Goal: Task Accomplishment & Management: Use online tool/utility

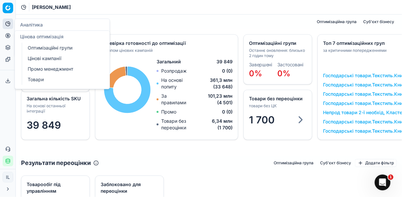
click at [9, 35] on icon at bounding box center [7, 35] width 5 height 5
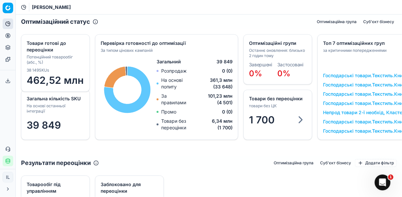
click at [8, 35] on icon at bounding box center [7, 35] width 5 height 5
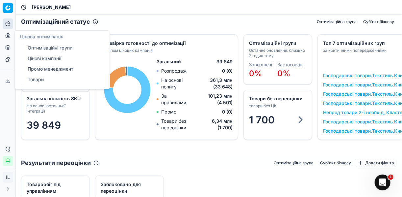
click at [61, 49] on link "Оптимізаційні групи" at bounding box center [63, 47] width 77 height 9
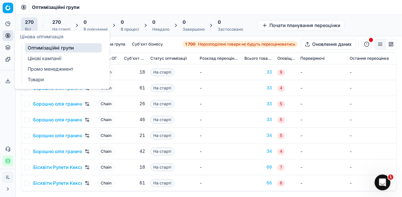
click at [41, 59] on link "Цінові кампанії" at bounding box center [63, 58] width 77 height 9
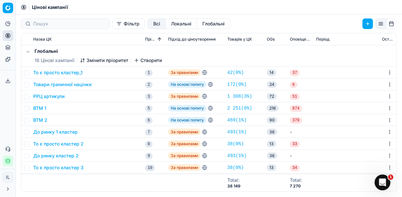
click at [64, 131] on button "До ринку 1 кластер" at bounding box center [55, 131] width 44 height 7
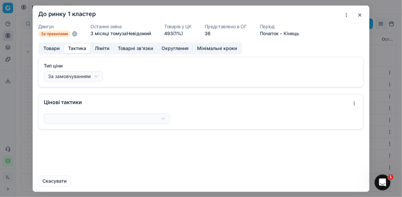
click at [83, 48] on button "Тактика" at bounding box center [77, 48] width 27 height 10
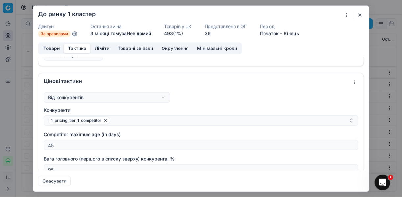
scroll to position [26, 0]
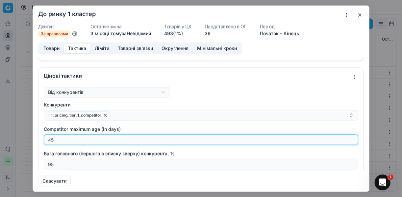
click at [67, 141] on input "45" at bounding box center [201, 139] width 309 height 10
type input "4"
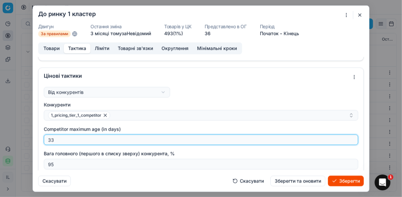
type input "33"
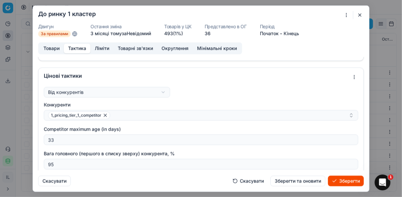
click at [347, 180] on button "Зберегти" at bounding box center [346, 180] width 36 height 11
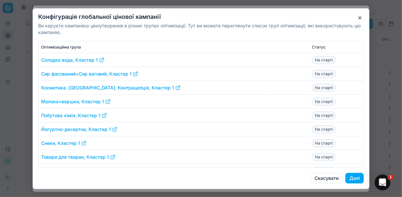
click at [354, 176] on button "Далі" at bounding box center [355, 178] width 18 height 11
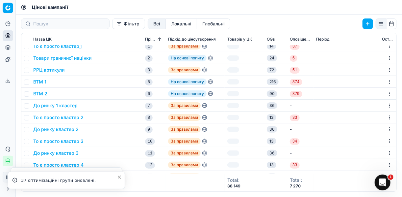
click at [55, 129] on button "До ринку кластер 2" at bounding box center [55, 129] width 45 height 7
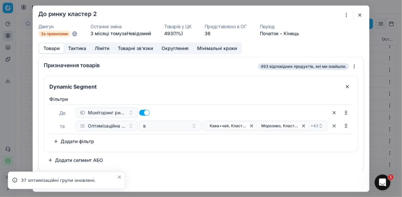
click at [74, 46] on button "Тактика" at bounding box center [77, 48] width 27 height 10
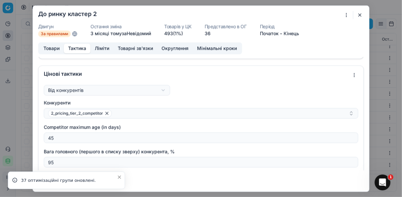
scroll to position [53, 0]
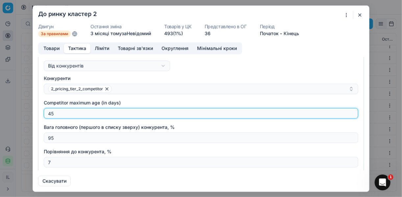
click at [61, 111] on input "45" at bounding box center [201, 113] width 309 height 10
type input "4"
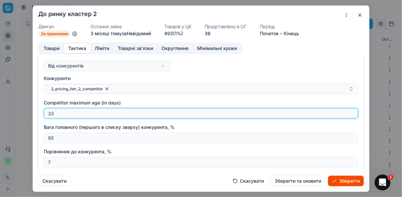
type input "33"
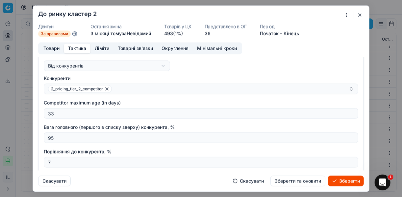
click at [348, 180] on button "Зберегти" at bounding box center [346, 180] width 36 height 11
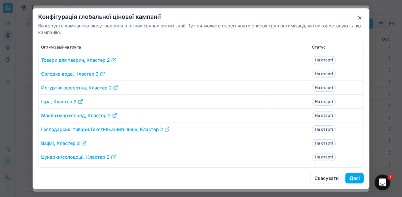
click at [351, 176] on button "Далі" at bounding box center [355, 178] width 18 height 11
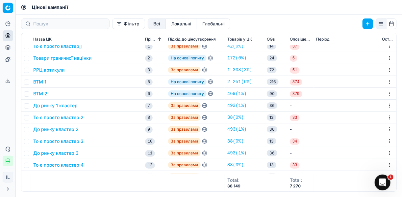
click at [63, 153] on button "До ринку кластер 3" at bounding box center [55, 152] width 45 height 7
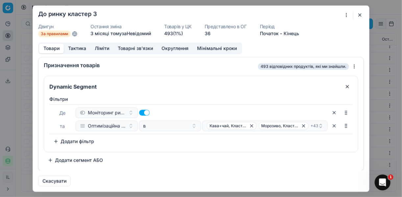
click at [78, 47] on button "Тактика" at bounding box center [77, 48] width 27 height 10
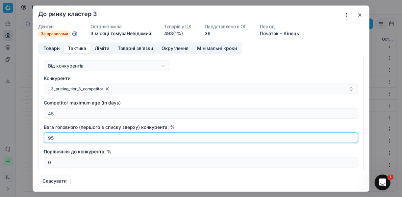
click at [67, 134] on input "95" at bounding box center [201, 137] width 309 height 10
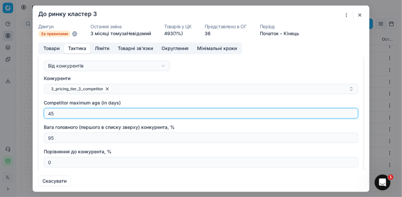
click at [58, 110] on input "45" at bounding box center [201, 113] width 309 height 10
type input "4"
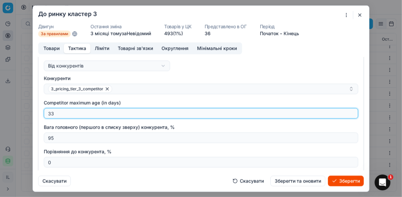
type input "33"
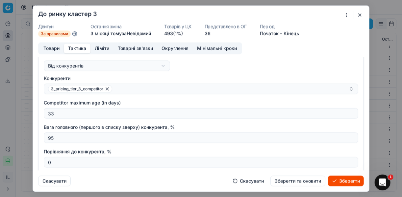
click at [339, 182] on button "Зберегти" at bounding box center [346, 180] width 36 height 11
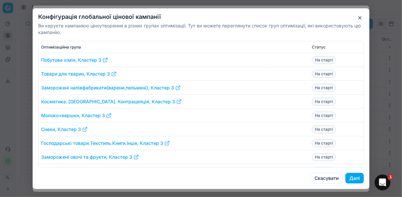
click at [357, 178] on button "Далі" at bounding box center [355, 178] width 18 height 11
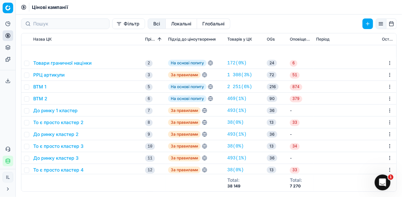
scroll to position [79, 0]
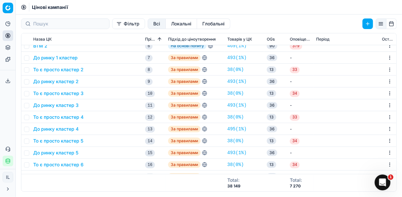
click at [66, 130] on button "До ринку кластер 4" at bounding box center [55, 128] width 45 height 7
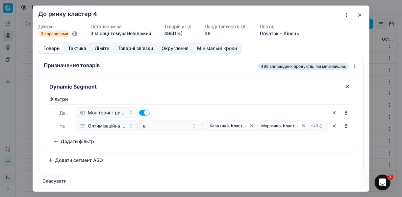
click at [76, 48] on button "Тактика" at bounding box center [77, 48] width 27 height 10
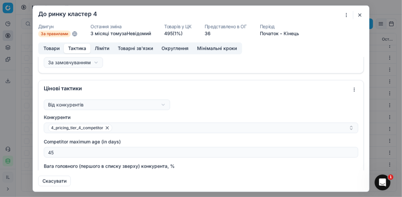
scroll to position [26, 0]
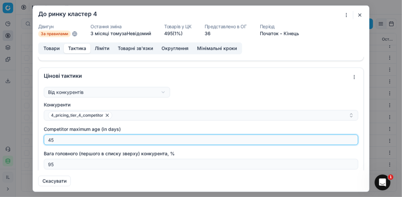
click at [63, 139] on input "45" at bounding box center [201, 139] width 309 height 10
type input "4"
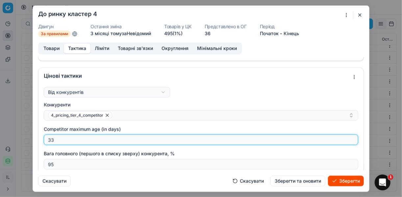
type input "33"
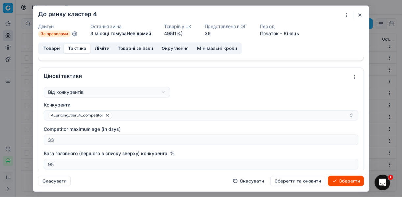
click at [339, 180] on button "Зберегти" at bounding box center [346, 180] width 36 height 11
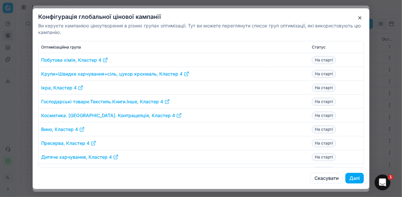
click at [353, 179] on button "Далі" at bounding box center [355, 178] width 18 height 11
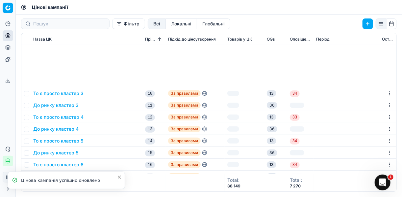
click at [53, 149] on button "До ринку кластер 5" at bounding box center [55, 152] width 45 height 7
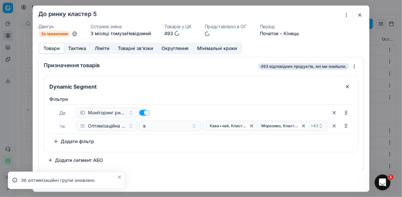
click at [72, 47] on button "Тактика" at bounding box center [77, 48] width 27 height 10
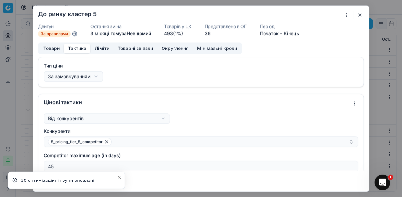
scroll to position [26, 0]
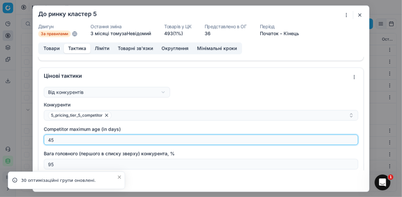
click at [66, 136] on input "45" at bounding box center [201, 139] width 309 height 10
type input "4"
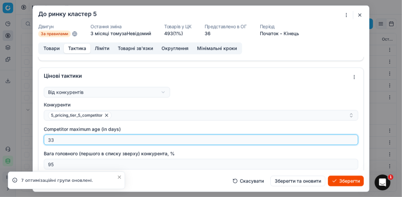
type input "33"
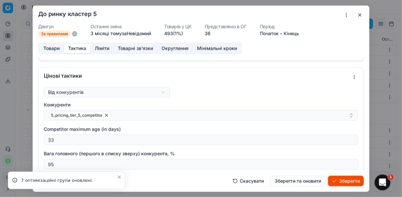
click at [353, 182] on button "Зберегти" at bounding box center [346, 180] width 36 height 11
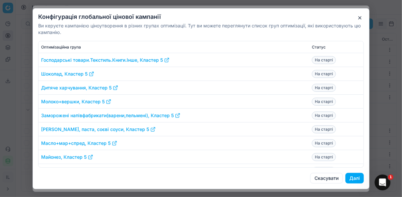
click at [353, 174] on button "Далі" at bounding box center [355, 178] width 18 height 11
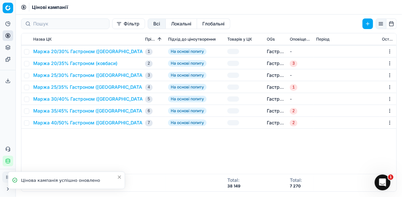
scroll to position [132, 0]
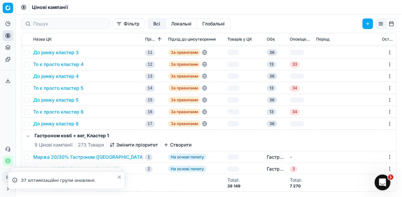
click at [63, 123] on button "До ринку кластер 6" at bounding box center [55, 123] width 45 height 7
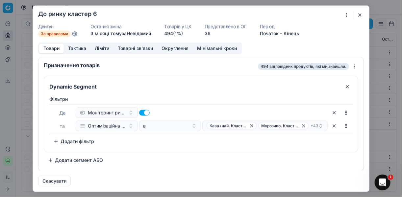
click at [81, 45] on button "Тактика" at bounding box center [77, 48] width 27 height 10
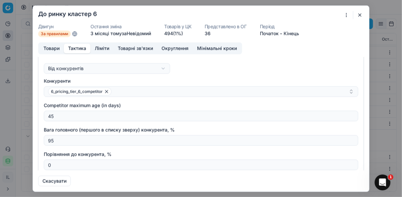
scroll to position [53, 0]
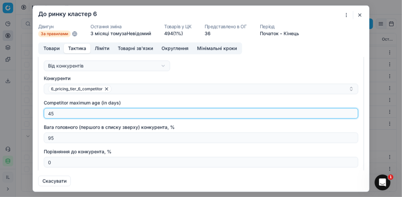
click at [64, 111] on input "45" at bounding box center [201, 113] width 309 height 10
type input "4"
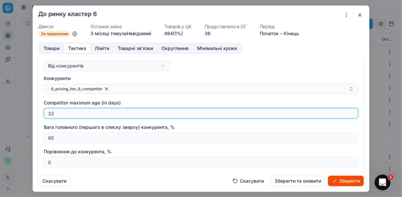
type input "33"
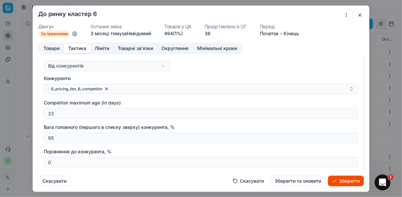
click at [346, 182] on button "Зберегти" at bounding box center [346, 180] width 36 height 11
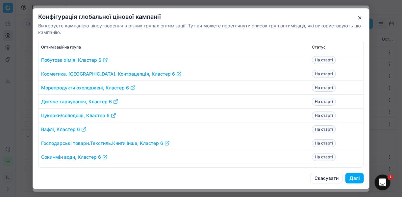
click at [359, 178] on button "Далі" at bounding box center [355, 178] width 18 height 11
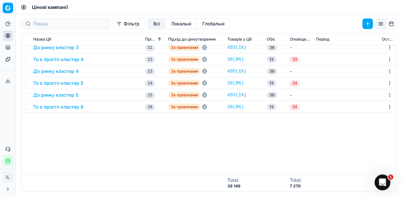
scroll to position [0, 0]
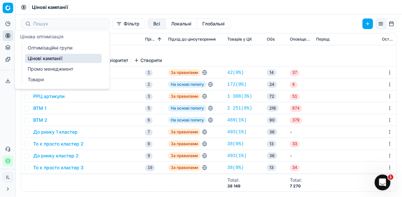
click at [8, 35] on icon at bounding box center [8, 35] width 0 height 3
click at [42, 47] on link "Оптимізаційні групи" at bounding box center [63, 47] width 77 height 9
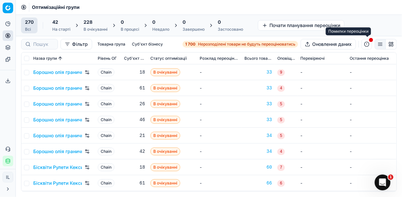
click at [368, 44] on button "button" at bounding box center [367, 44] width 11 height 11
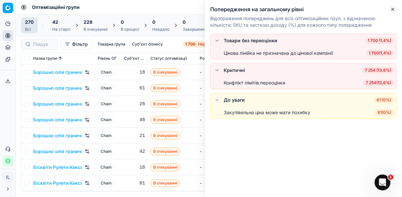
click at [218, 69] on button "button" at bounding box center [217, 70] width 8 height 8
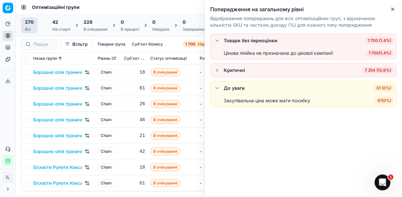
click at [218, 69] on button "button" at bounding box center [217, 70] width 8 height 8
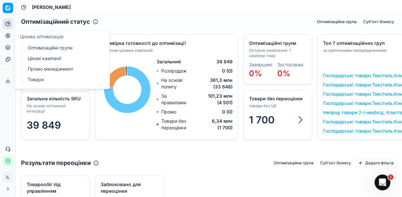
click at [41, 57] on link "Цінові кампанії" at bounding box center [63, 58] width 77 height 9
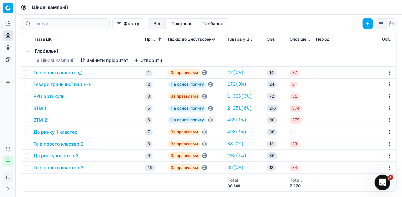
click at [112, 25] on button "Фільтр" at bounding box center [128, 23] width 33 height 11
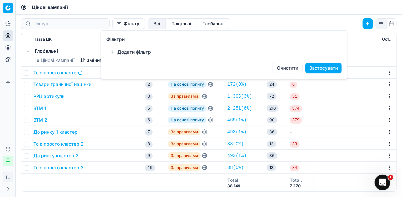
click at [113, 51] on button "Додати фільтр" at bounding box center [130, 52] width 49 height 11
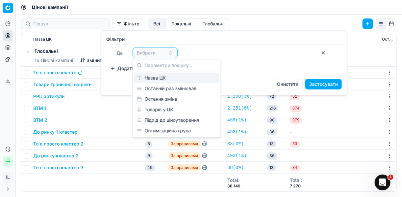
click at [151, 77] on div "Назва ЦК" at bounding box center [176, 77] width 85 height 11
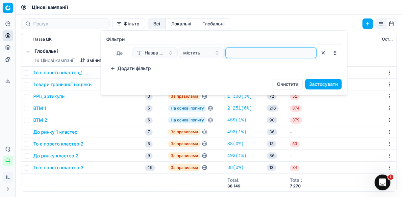
click at [239, 53] on input at bounding box center [271, 53] width 86 height 10
type input "вин"
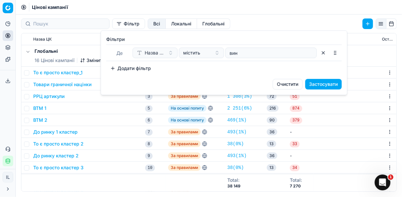
click at [324, 82] on button "Застосувати" at bounding box center [324, 84] width 37 height 11
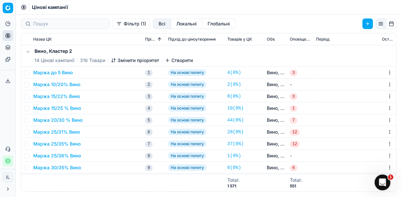
click at [60, 74] on button "Маржа до 5 Вино" at bounding box center [53, 72] width 40 height 7
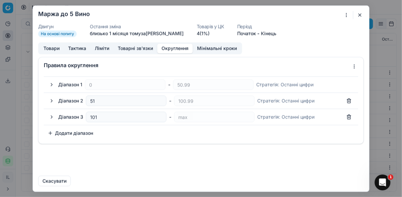
click at [173, 48] on button "Округлення" at bounding box center [175, 48] width 36 height 10
click at [53, 84] on button "button" at bounding box center [52, 84] width 8 height 8
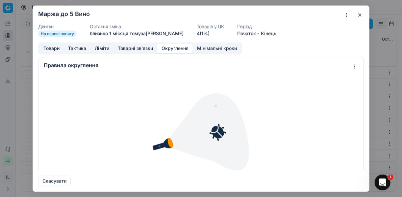
click at [361, 15] on button "button" at bounding box center [360, 15] width 8 height 8
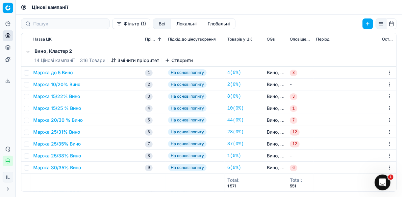
click at [112, 24] on button "Фільтр (1)" at bounding box center [131, 23] width 38 height 11
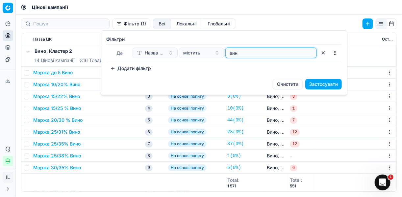
click at [246, 52] on input "вин" at bounding box center [271, 53] width 86 height 10
type input "в"
type input "побут"
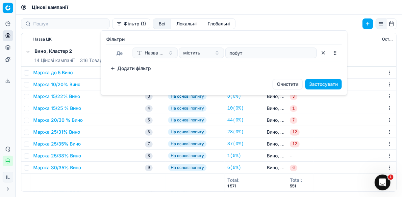
click at [325, 84] on button "Застосувати" at bounding box center [324, 84] width 37 height 11
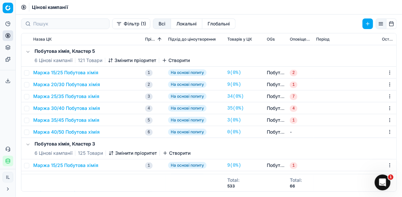
click at [60, 71] on button "Маржа 15/25 Побутова хімія" at bounding box center [65, 72] width 65 height 7
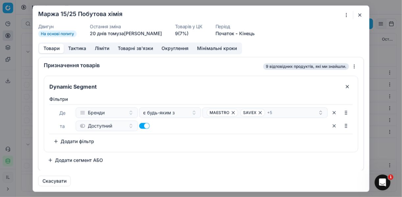
click at [173, 47] on button "Округлення" at bounding box center [175, 48] width 36 height 10
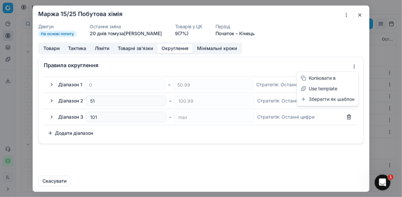
click at [355, 67] on div "Ми зберігаємо налаштування ЦК. Будь ласка, зачекайте, це може зайняти декілька …" at bounding box center [201, 98] width 402 height 197
click at [334, 78] on div "Копіювати в" at bounding box center [328, 78] width 59 height 11
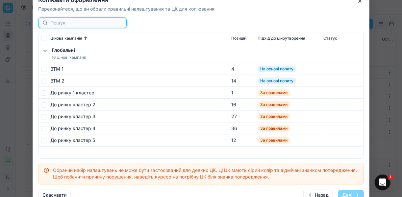
click at [69, 25] on input at bounding box center [86, 22] width 72 height 7
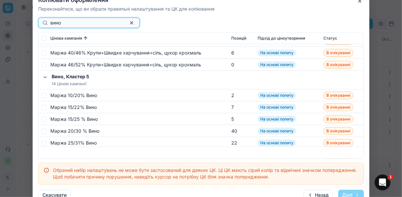
scroll to position [132, 0]
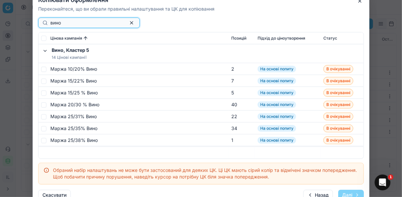
type input "вино"
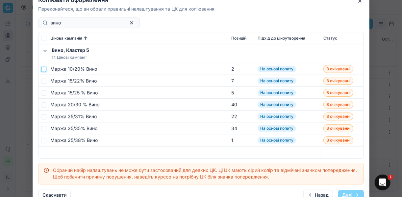
click at [45, 68] on input "checkbox" at bounding box center [43, 68] width 5 height 5
checkbox input "true"
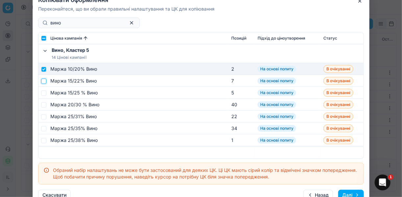
drag, startPoint x: 45, startPoint y: 81, endPoint x: 44, endPoint y: 87, distance: 6.0
click at [45, 81] on input "checkbox" at bounding box center [43, 80] width 5 height 5
checkbox input "true"
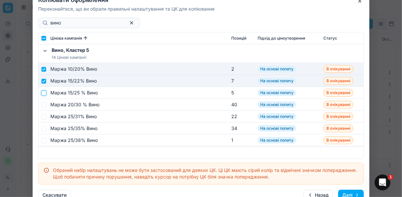
drag, startPoint x: 43, startPoint y: 91, endPoint x: 44, endPoint y: 97, distance: 6.3
click at [44, 91] on input "checkbox" at bounding box center [43, 92] width 5 height 5
checkbox input "true"
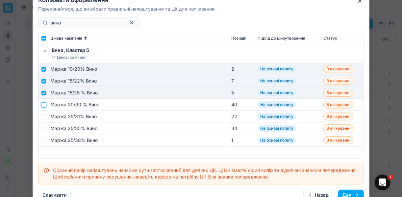
click at [44, 103] on input "checkbox" at bounding box center [43, 104] width 5 height 5
checkbox input "true"
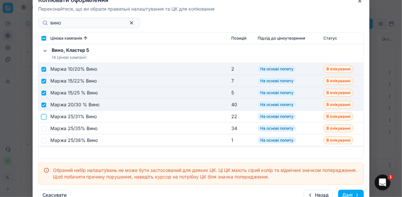
click at [45, 116] on input "checkbox" at bounding box center [43, 116] width 5 height 5
checkbox input "true"
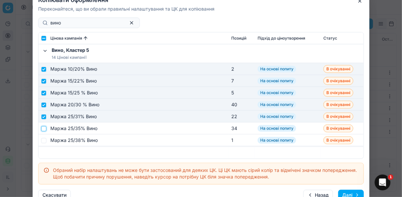
click at [45, 128] on input "checkbox" at bounding box center [43, 127] width 5 height 5
checkbox input "true"
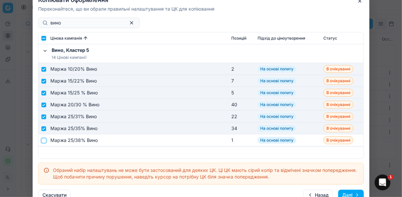
click at [45, 141] on input "checkbox" at bounding box center [43, 139] width 5 height 5
checkbox input "true"
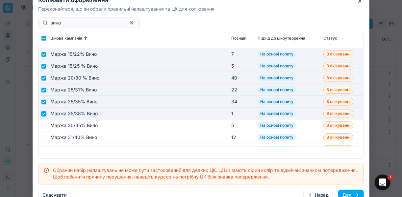
scroll to position [211, 0]
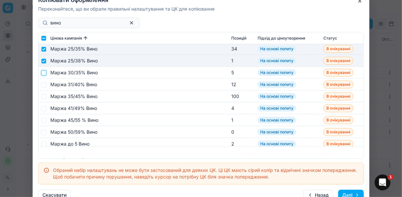
drag, startPoint x: 44, startPoint y: 71, endPoint x: 44, endPoint y: 83, distance: 12.2
click at [44, 73] on input "checkbox" at bounding box center [43, 72] width 5 height 5
checkbox input "true"
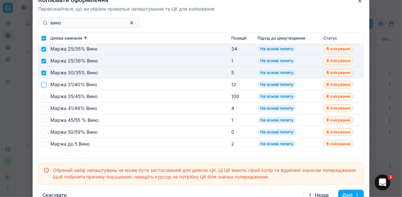
click at [44, 84] on input "checkbox" at bounding box center [43, 84] width 5 height 5
checkbox input "true"
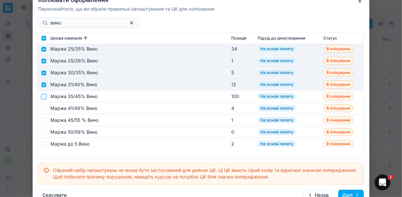
drag, startPoint x: 44, startPoint y: 97, endPoint x: 44, endPoint y: 101, distance: 4.3
click at [44, 97] on input "checkbox" at bounding box center [43, 96] width 5 height 5
checkbox input "true"
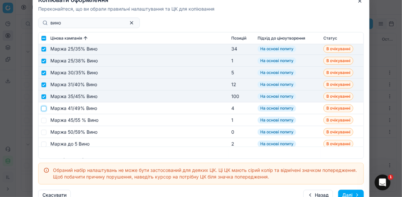
click at [45, 108] on input "checkbox" at bounding box center [43, 107] width 5 height 5
checkbox input "true"
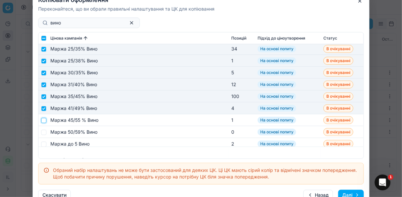
click at [44, 119] on input "checkbox" at bounding box center [43, 119] width 5 height 5
checkbox input "true"
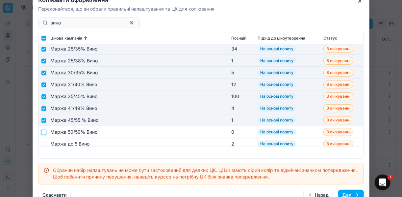
click at [43, 131] on input "checkbox" at bounding box center [43, 131] width 5 height 5
checkbox input "true"
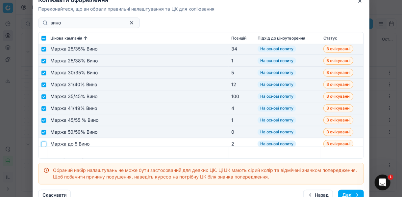
click at [44, 144] on input "checkbox" at bounding box center [43, 143] width 5 height 5
checkbox input "true"
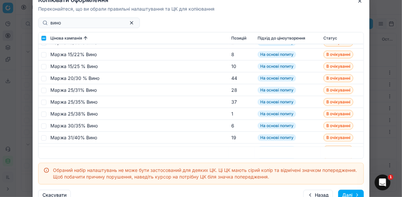
scroll to position [290, 0]
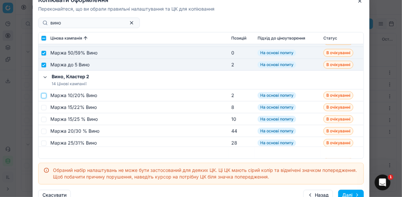
click at [45, 94] on input "checkbox" at bounding box center [43, 95] width 5 height 5
checkbox input "true"
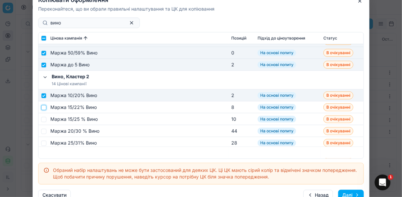
click at [43, 107] on input "checkbox" at bounding box center [43, 106] width 5 height 5
checkbox input "true"
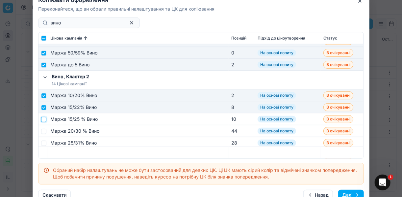
click at [45, 119] on input "checkbox" at bounding box center [43, 118] width 5 height 5
checkbox input "true"
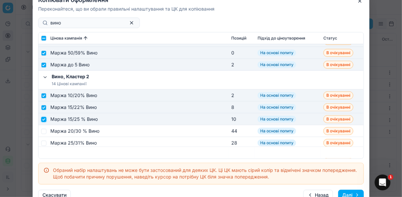
scroll to position [316, 0]
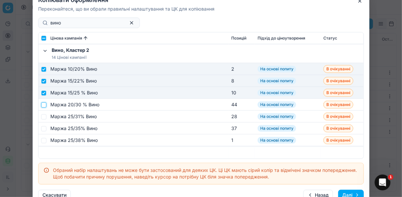
drag, startPoint x: 44, startPoint y: 102, endPoint x: 47, endPoint y: 112, distance: 9.8
click at [45, 105] on input "checkbox" at bounding box center [43, 104] width 5 height 5
checkbox input "true"
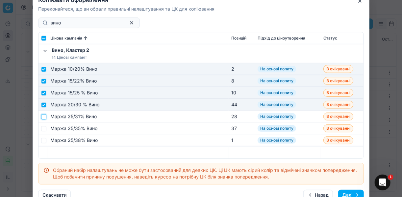
click at [44, 116] on input "checkbox" at bounding box center [43, 116] width 5 height 5
checkbox input "true"
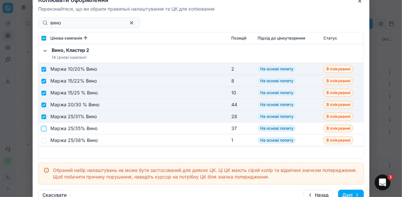
drag, startPoint x: 44, startPoint y: 128, endPoint x: 44, endPoint y: 133, distance: 5.3
click at [44, 128] on input "checkbox" at bounding box center [43, 127] width 5 height 5
checkbox input "true"
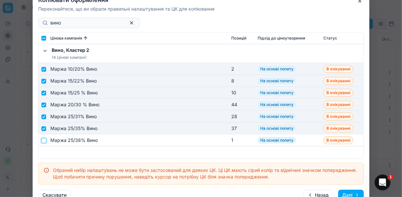
click at [44, 139] on input "checkbox" at bounding box center [43, 139] width 5 height 5
checkbox input "true"
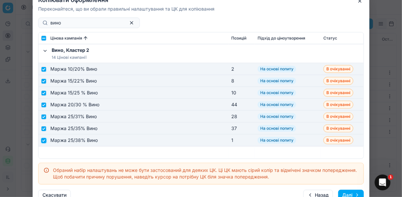
scroll to position [369, 0]
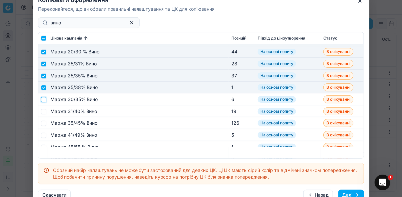
drag, startPoint x: 44, startPoint y: 99, endPoint x: 48, endPoint y: 107, distance: 9.0
click at [44, 100] on input "checkbox" at bounding box center [43, 98] width 5 height 5
checkbox input "true"
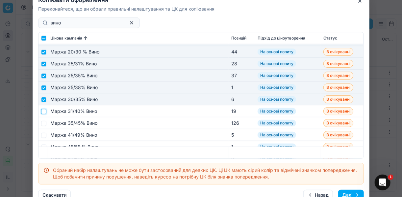
click at [45, 111] on input "checkbox" at bounding box center [43, 110] width 5 height 5
checkbox input "true"
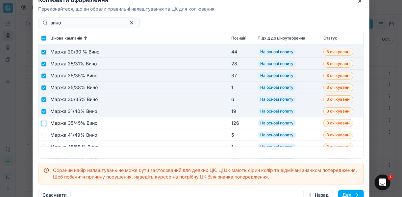
drag, startPoint x: 43, startPoint y: 121, endPoint x: 45, endPoint y: 127, distance: 5.6
click at [43, 122] on input "checkbox" at bounding box center [43, 122] width 5 height 5
checkbox input "true"
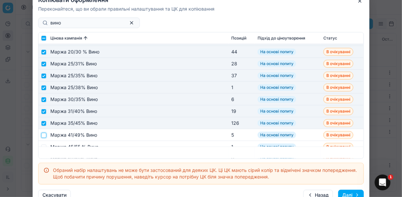
click at [43, 132] on input "checkbox" at bounding box center [43, 134] width 5 height 5
checkbox input "true"
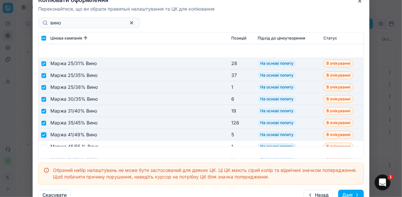
scroll to position [448, 0]
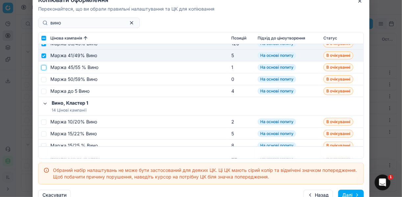
click at [44, 68] on input "checkbox" at bounding box center [43, 67] width 5 height 5
checkbox input "true"
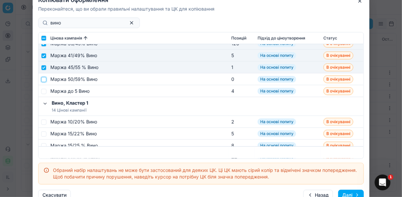
click at [43, 81] on input "checkbox" at bounding box center [43, 78] width 5 height 5
checkbox input "true"
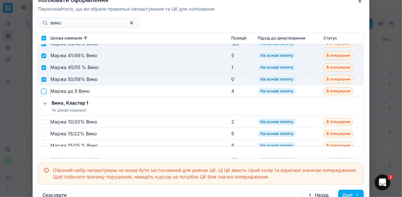
click at [43, 90] on input "checkbox" at bounding box center [43, 90] width 5 height 5
checkbox input "true"
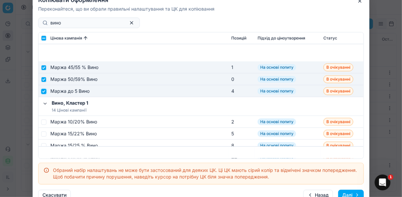
scroll to position [500, 0]
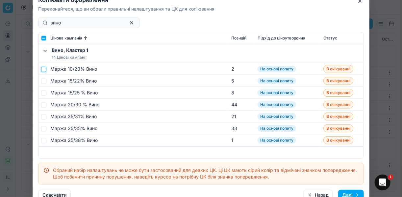
drag, startPoint x: 45, startPoint y: 68, endPoint x: 45, endPoint y: 76, distance: 7.6
click at [45, 69] on input "checkbox" at bounding box center [43, 68] width 5 height 5
checkbox input "true"
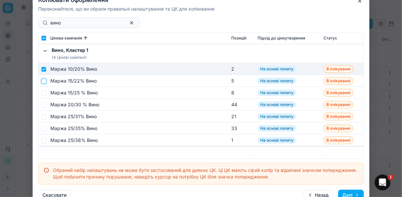
click at [43, 82] on input "checkbox" at bounding box center [43, 80] width 5 height 5
checkbox input "true"
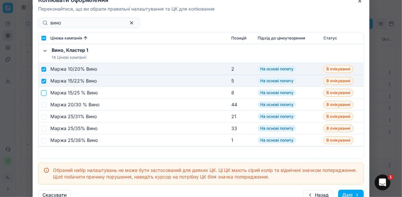
click at [44, 94] on input "checkbox" at bounding box center [43, 92] width 5 height 5
checkbox input "true"
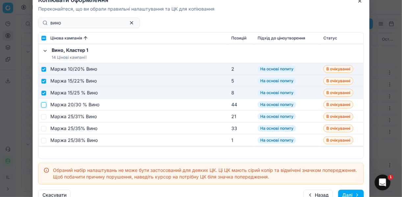
click at [45, 103] on input "checkbox" at bounding box center [43, 104] width 5 height 5
checkbox input "true"
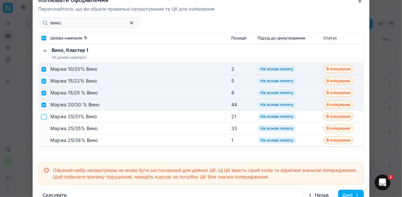
click at [44, 116] on input "checkbox" at bounding box center [43, 116] width 5 height 5
checkbox input "true"
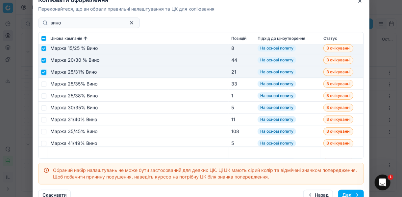
scroll to position [553, 0]
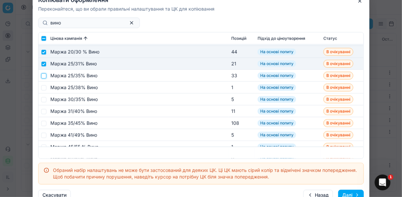
drag, startPoint x: 45, startPoint y: 77, endPoint x: 45, endPoint y: 82, distance: 5.0
click at [45, 77] on input "checkbox" at bounding box center [43, 75] width 5 height 5
checkbox input "true"
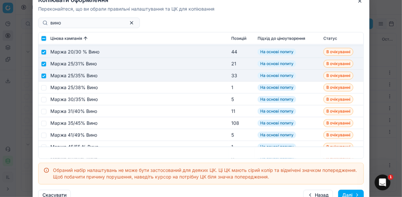
click at [45, 90] on td at bounding box center [43, 87] width 9 height 12
click at [44, 89] on input "checkbox" at bounding box center [43, 87] width 5 height 5
checkbox input "true"
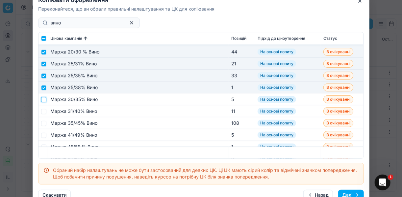
drag, startPoint x: 45, startPoint y: 98, endPoint x: 44, endPoint y: 102, distance: 4.3
click at [44, 99] on input "checkbox" at bounding box center [43, 98] width 5 height 5
checkbox input "true"
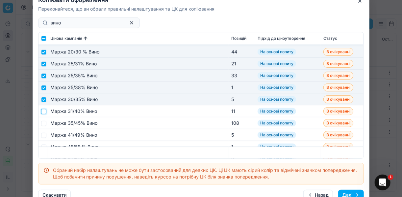
click at [42, 111] on input "checkbox" at bounding box center [43, 110] width 5 height 5
checkbox input "true"
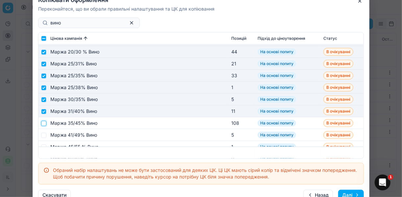
click at [44, 123] on input "checkbox" at bounding box center [43, 122] width 5 height 5
checkbox input "true"
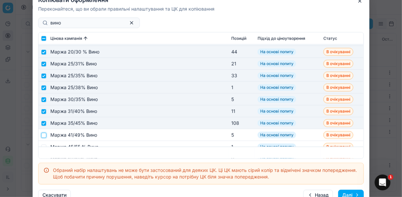
drag, startPoint x: 45, startPoint y: 134, endPoint x: 53, endPoint y: 132, distance: 8.5
click at [45, 134] on input "checkbox" at bounding box center [43, 134] width 5 height 5
checkbox input "true"
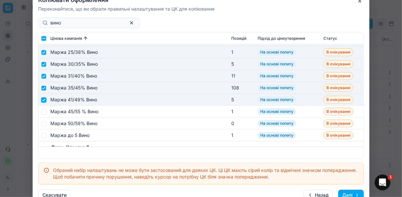
scroll to position [606, 0]
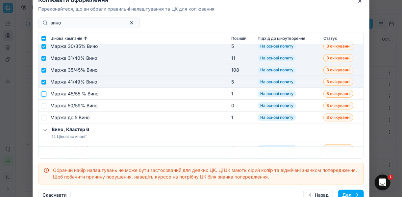
click at [43, 93] on input "checkbox" at bounding box center [43, 93] width 5 height 5
checkbox input "true"
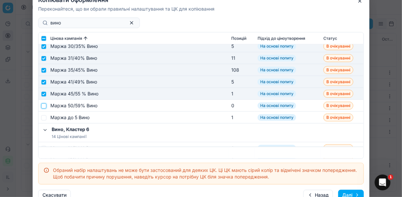
drag, startPoint x: 45, startPoint y: 107, endPoint x: 44, endPoint y: 113, distance: 6.3
click at [45, 107] on input "checkbox" at bounding box center [43, 105] width 5 height 5
checkbox input "true"
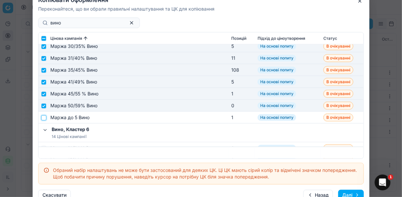
click at [43, 117] on input "checkbox" at bounding box center [43, 117] width 5 height 5
checkbox input "true"
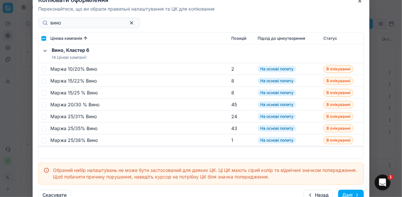
scroll to position [685, 0]
drag, startPoint x: 44, startPoint y: 69, endPoint x: 47, endPoint y: 73, distance: 4.6
click at [44, 70] on input "checkbox" at bounding box center [43, 68] width 5 height 5
checkbox input "true"
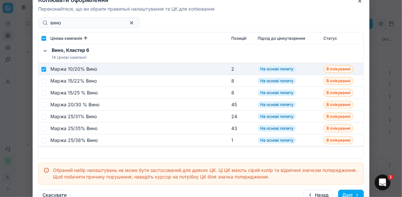
click at [44, 78] on td at bounding box center [43, 81] width 9 height 12
click at [44, 79] on input "checkbox" at bounding box center [43, 80] width 5 height 5
checkbox input "true"
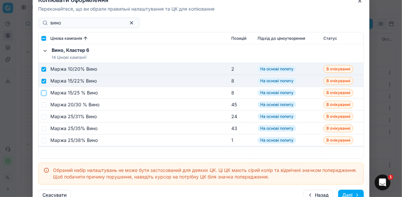
click at [43, 94] on input "checkbox" at bounding box center [43, 92] width 5 height 5
checkbox input "true"
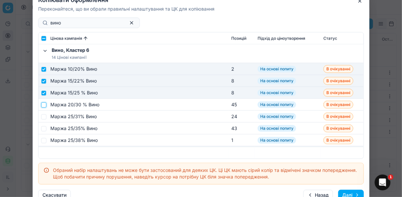
click at [44, 106] on input "checkbox" at bounding box center [43, 104] width 5 height 5
checkbox input "true"
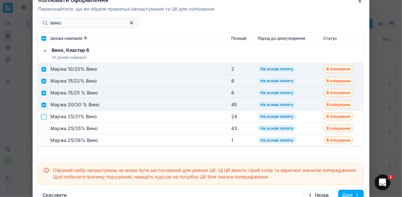
click at [45, 116] on input "checkbox" at bounding box center [43, 116] width 5 height 5
checkbox input "true"
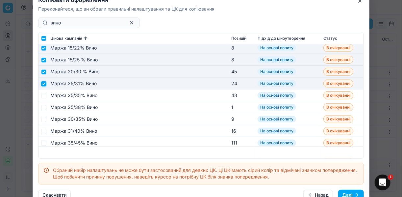
scroll to position [737, 0]
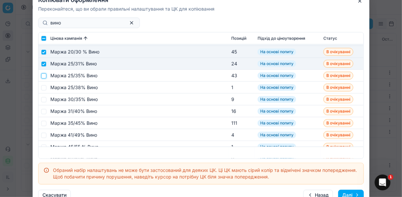
drag, startPoint x: 45, startPoint y: 75, endPoint x: 45, endPoint y: 83, distance: 7.2
click at [44, 77] on input "checkbox" at bounding box center [43, 75] width 5 height 5
checkbox input "true"
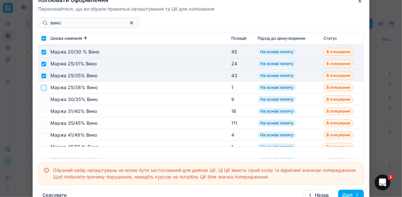
drag, startPoint x: 45, startPoint y: 86, endPoint x: 45, endPoint y: 92, distance: 5.9
click at [45, 86] on input "checkbox" at bounding box center [43, 87] width 5 height 5
checkbox input "true"
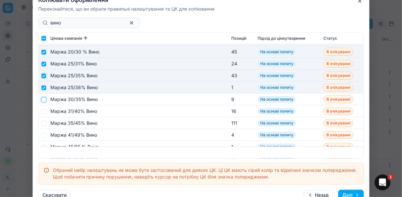
click at [43, 99] on input "checkbox" at bounding box center [43, 98] width 5 height 5
checkbox input "true"
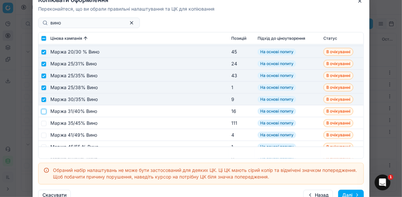
click at [44, 112] on input "checkbox" at bounding box center [43, 110] width 5 height 5
checkbox input "true"
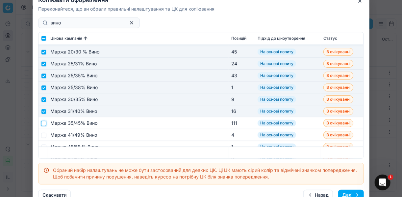
click at [43, 123] on input "checkbox" at bounding box center [43, 122] width 5 height 5
checkbox input "true"
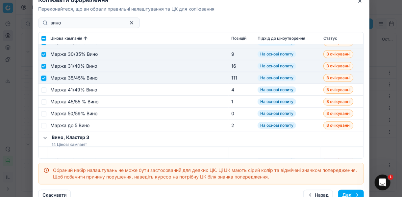
scroll to position [790, 0]
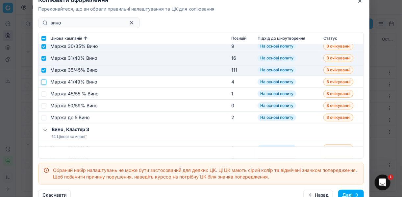
drag, startPoint x: 45, startPoint y: 82, endPoint x: 44, endPoint y: 87, distance: 4.7
click at [45, 86] on td at bounding box center [43, 82] width 9 height 12
drag, startPoint x: 43, startPoint y: 93, endPoint x: 44, endPoint y: 96, distance: 3.6
click at [44, 95] on input "checkbox" at bounding box center [43, 93] width 5 height 5
checkbox input "true"
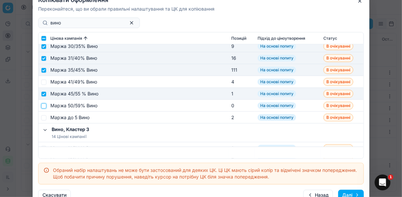
click at [45, 104] on input "checkbox" at bounding box center [43, 105] width 5 height 5
checkbox input "true"
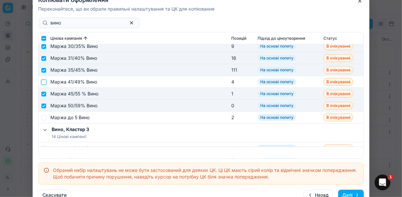
drag, startPoint x: 44, startPoint y: 82, endPoint x: 47, endPoint y: 89, distance: 7.4
click at [44, 83] on input "checkbox" at bounding box center [43, 81] width 5 height 5
checkbox input "true"
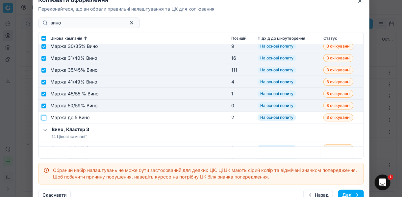
click at [42, 117] on input "checkbox" at bounding box center [43, 117] width 5 height 5
checkbox input "true"
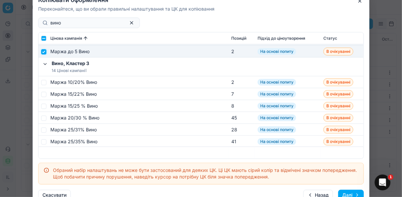
scroll to position [843, 0]
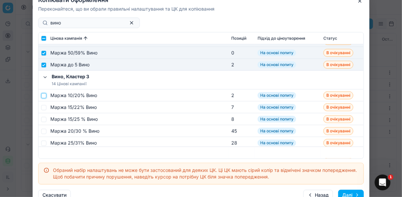
drag, startPoint x: 43, startPoint y: 94, endPoint x: 43, endPoint y: 112, distance: 18.1
click at [44, 94] on input "checkbox" at bounding box center [43, 95] width 5 height 5
checkbox input "true"
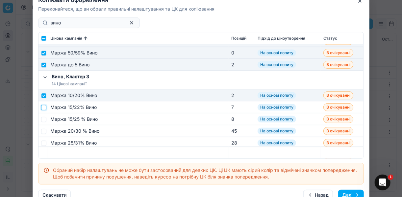
click at [44, 107] on input "checkbox" at bounding box center [43, 106] width 5 height 5
checkbox input "true"
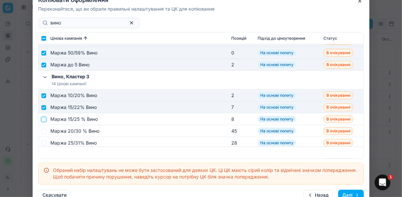
click at [45, 119] on input "checkbox" at bounding box center [43, 118] width 5 height 5
checkbox input "true"
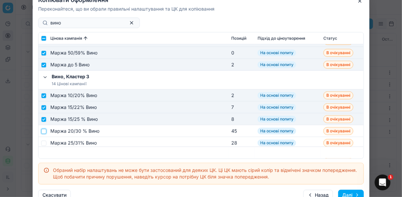
click at [44, 130] on input "checkbox" at bounding box center [43, 130] width 5 height 5
checkbox input "true"
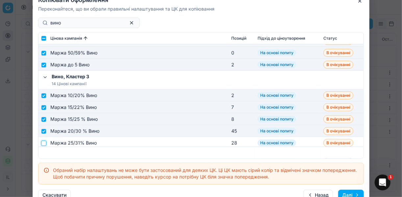
click at [45, 143] on input "checkbox" at bounding box center [43, 142] width 5 height 5
checkbox input "true"
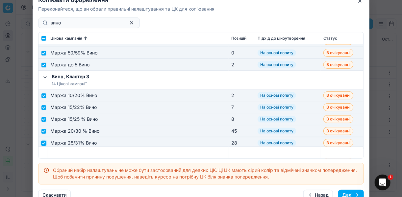
scroll to position [896, 0]
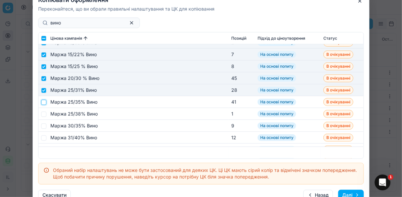
drag, startPoint x: 43, startPoint y: 101, endPoint x: 44, endPoint y: 105, distance: 4.1
click at [43, 102] on input "checkbox" at bounding box center [43, 101] width 5 height 5
checkbox input "true"
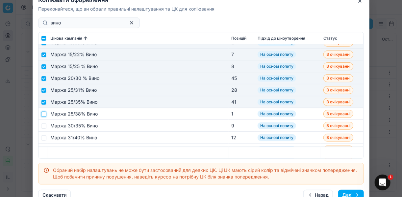
click at [43, 114] on input "checkbox" at bounding box center [43, 113] width 5 height 5
checkbox input "true"
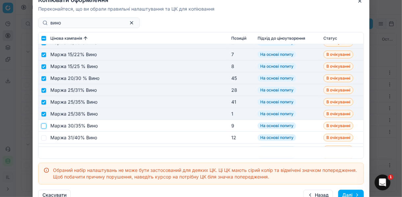
drag, startPoint x: 44, startPoint y: 124, endPoint x: 44, endPoint y: 133, distance: 8.9
click at [44, 127] on input "checkbox" at bounding box center [43, 125] width 5 height 5
checkbox input "true"
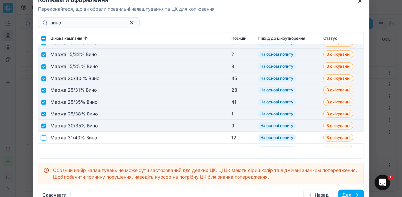
click at [44, 137] on input "checkbox" at bounding box center [43, 137] width 5 height 5
checkbox input "true"
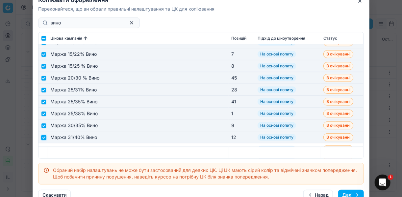
scroll to position [948, 0]
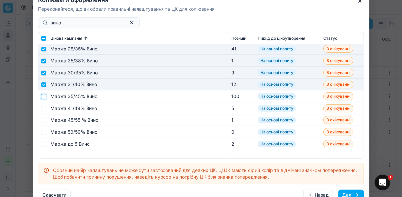
drag, startPoint x: 44, startPoint y: 95, endPoint x: 44, endPoint y: 103, distance: 7.3
click at [44, 97] on input "checkbox" at bounding box center [43, 96] width 5 height 5
checkbox input "true"
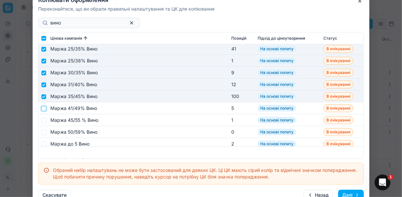
click at [45, 107] on input "checkbox" at bounding box center [43, 107] width 5 height 5
checkbox input "true"
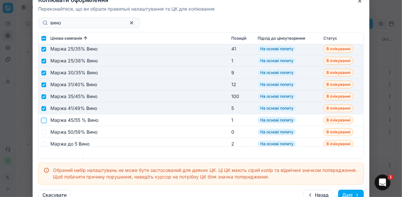
click at [43, 120] on input "checkbox" at bounding box center [43, 119] width 5 height 5
checkbox input "true"
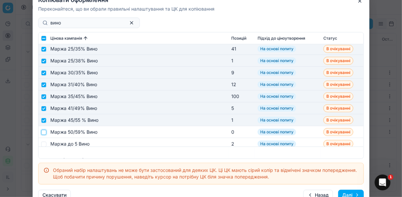
click at [43, 132] on input "checkbox" at bounding box center [43, 131] width 5 height 5
checkbox input "true"
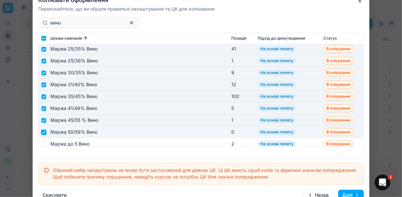
scroll to position [1001, 0]
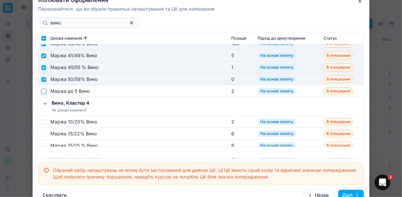
click at [44, 91] on input "checkbox" at bounding box center [43, 90] width 5 height 5
checkbox input "true"
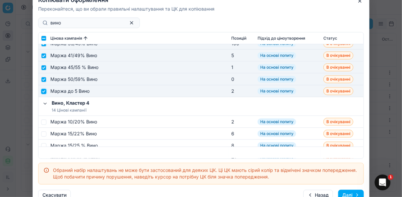
scroll to position [1054, 0]
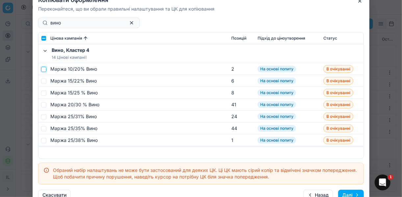
drag, startPoint x: 44, startPoint y: 69, endPoint x: 44, endPoint y: 79, distance: 9.2
click at [44, 72] on td at bounding box center [43, 69] width 9 height 12
click at [43, 80] on input "checkbox" at bounding box center [43, 80] width 5 height 5
checkbox input "true"
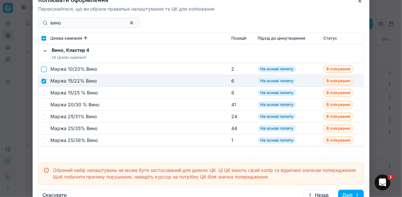
drag, startPoint x: 45, startPoint y: 69, endPoint x: 45, endPoint y: 73, distance: 4.0
click at [44, 70] on input "checkbox" at bounding box center [43, 68] width 5 height 5
checkbox input "true"
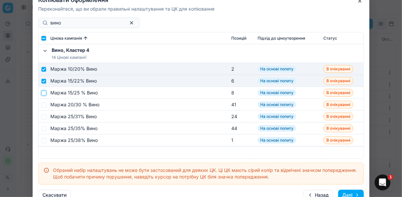
click at [43, 92] on input "checkbox" at bounding box center [43, 92] width 5 height 5
checkbox input "true"
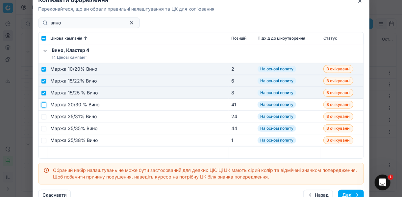
click at [44, 106] on input "checkbox" at bounding box center [43, 104] width 5 height 5
checkbox input "true"
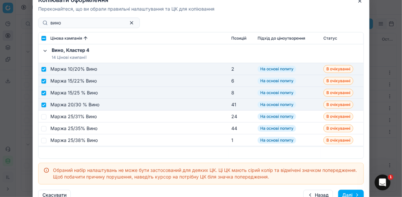
click at [46, 119] on td at bounding box center [43, 116] width 9 height 12
click at [45, 116] on input "checkbox" at bounding box center [43, 116] width 5 height 5
checkbox input "true"
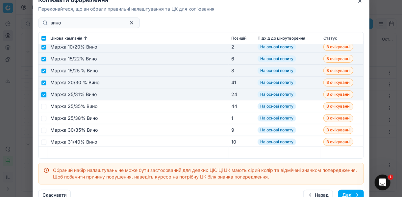
scroll to position [1080, 0]
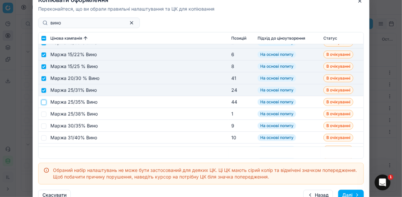
click at [44, 103] on input "checkbox" at bounding box center [43, 101] width 5 height 5
checkbox input "true"
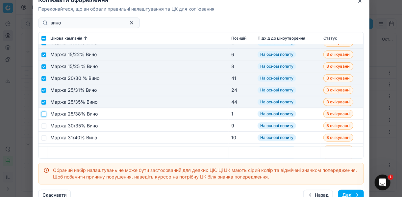
click at [43, 114] on input "checkbox" at bounding box center [43, 113] width 5 height 5
checkbox input "true"
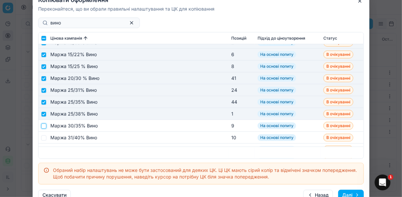
drag, startPoint x: 44, startPoint y: 123, endPoint x: 46, endPoint y: 129, distance: 6.4
click at [44, 123] on input "checkbox" at bounding box center [43, 125] width 5 height 5
checkbox input "true"
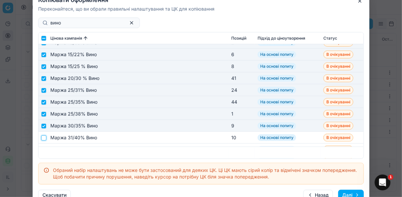
click at [43, 137] on input "checkbox" at bounding box center [43, 137] width 5 height 5
checkbox input "true"
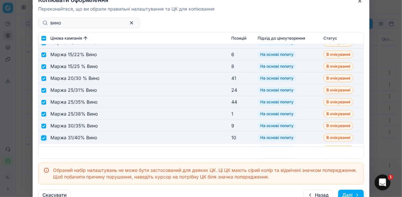
scroll to position [1133, 0]
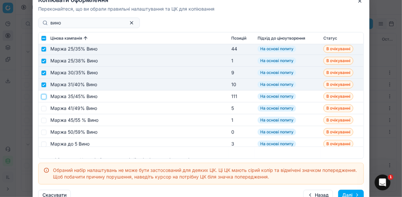
click at [43, 97] on input "checkbox" at bounding box center [43, 96] width 5 height 5
checkbox input "true"
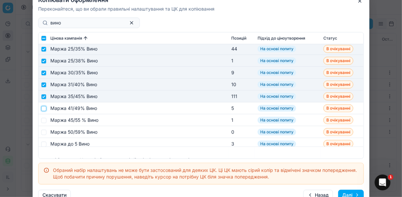
drag, startPoint x: 43, startPoint y: 108, endPoint x: 43, endPoint y: 113, distance: 5.3
click at [43, 108] on input "checkbox" at bounding box center [43, 107] width 5 height 5
checkbox input "true"
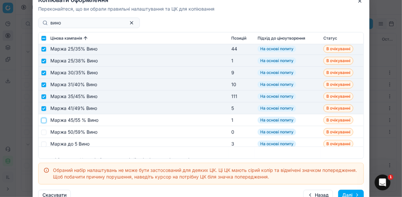
click at [44, 121] on input "checkbox" at bounding box center [43, 119] width 5 height 5
checkbox input "true"
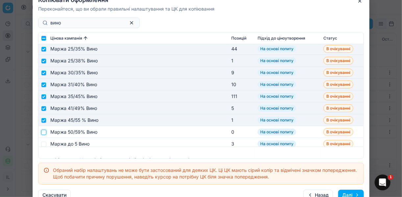
drag, startPoint x: 43, startPoint y: 132, endPoint x: 45, endPoint y: 139, distance: 6.5
click at [43, 132] on input "checkbox" at bounding box center [43, 131] width 5 height 5
checkbox input "true"
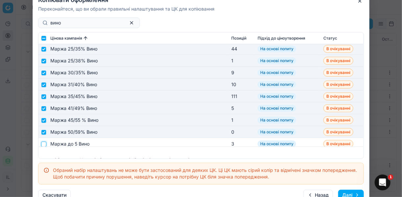
click at [44, 142] on input "checkbox" at bounding box center [43, 143] width 5 height 5
checkbox input "true"
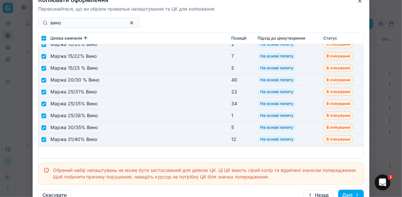
scroll to position [132, 0]
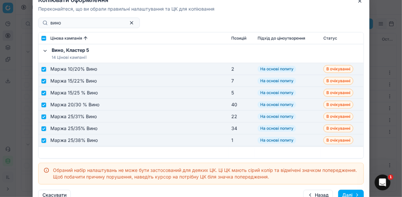
click at [353, 191] on button "Далі" at bounding box center [351, 194] width 26 height 11
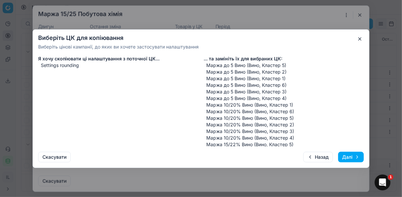
click at [348, 153] on button "Далі" at bounding box center [351, 156] width 26 height 11
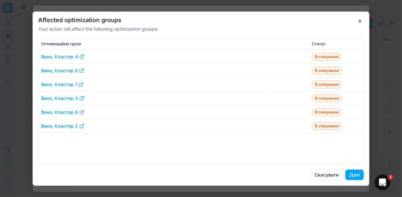
click at [354, 173] on button "Далі" at bounding box center [355, 174] width 18 height 11
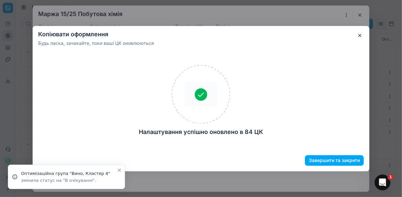
click at [341, 159] on button "Завершити та закрити" at bounding box center [334, 160] width 59 height 11
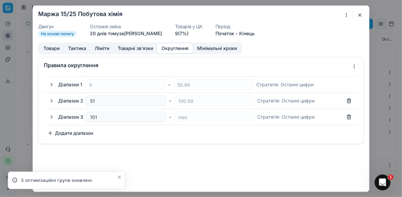
click at [5, 21] on div "Ми зберігаємо налаштування ЦК. Будь ласка, зачекайте, це може зайняти декілька …" at bounding box center [201, 98] width 402 height 197
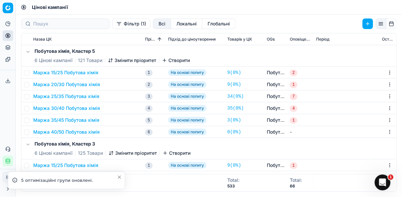
click at [9, 36] on icon at bounding box center [8, 36] width 2 height 2
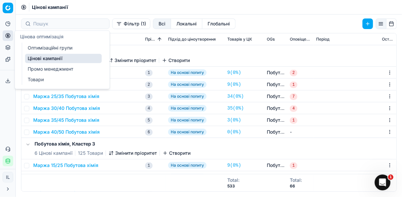
click at [55, 45] on link "Оптимізаційні групи" at bounding box center [63, 47] width 77 height 9
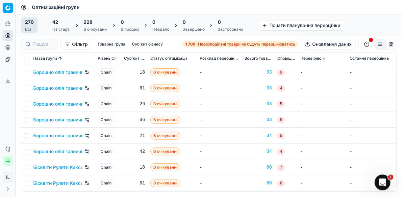
click at [56, 24] on span "42" at bounding box center [55, 22] width 6 height 7
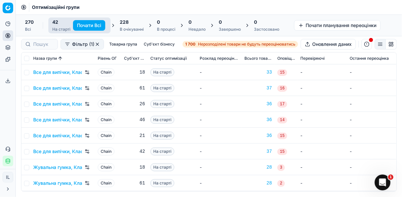
click at [80, 23] on button "Почати Всі" at bounding box center [89, 25] width 32 height 11
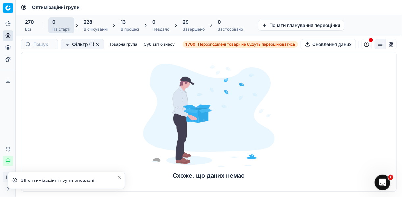
click at [185, 27] on div "Завершено" at bounding box center [194, 29] width 22 height 5
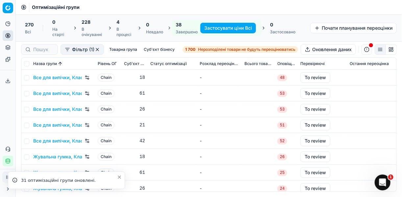
click at [368, 47] on button "button" at bounding box center [367, 49] width 11 height 11
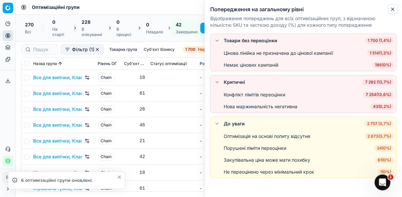
click at [393, 11] on icon "button" at bounding box center [392, 9] width 5 height 5
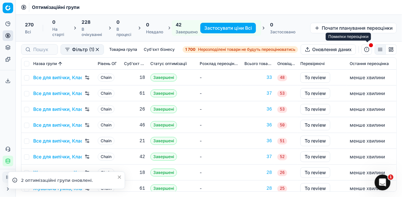
click at [363, 50] on button "button" at bounding box center [367, 49] width 11 height 11
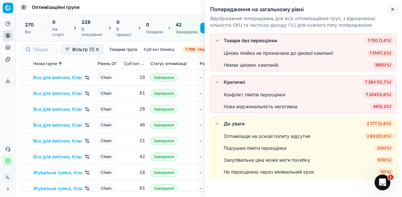
drag, startPoint x: 395, startPoint y: 7, endPoint x: 382, endPoint y: 9, distance: 13.0
click at [394, 7] on icon "button" at bounding box center [392, 9] width 5 height 5
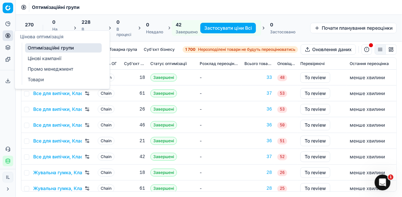
click at [37, 77] on link "Товари" at bounding box center [63, 79] width 77 height 9
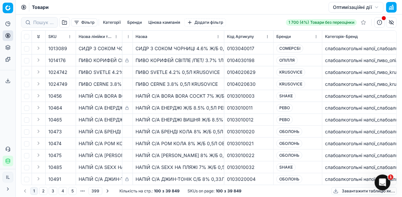
click at [378, 22] on button "button" at bounding box center [380, 22] width 11 height 11
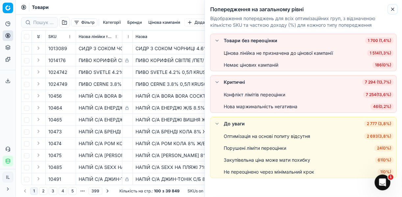
drag, startPoint x: 394, startPoint y: 12, endPoint x: 326, endPoint y: 9, distance: 67.9
click at [392, 12] on button "Close" at bounding box center [393, 9] width 8 height 8
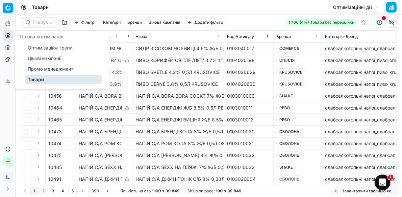
click at [34, 78] on link "Товари" at bounding box center [63, 79] width 77 height 9
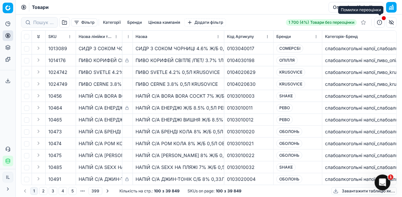
click at [381, 22] on button "button" at bounding box center [380, 22] width 11 height 11
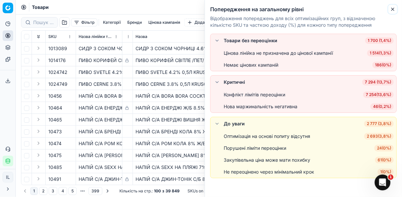
click at [392, 8] on icon "button" at bounding box center [392, 9] width 5 height 5
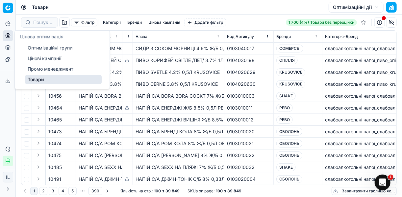
click at [10, 35] on circle at bounding box center [8, 35] width 4 height 4
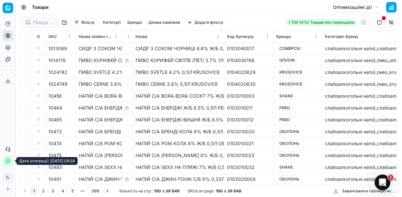
click at [9, 159] on icon "button" at bounding box center [7, 160] width 5 height 5
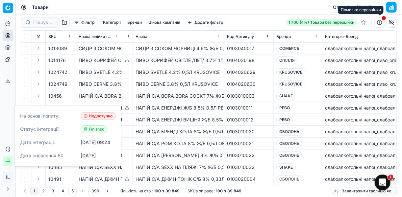
click at [381, 23] on button "button" at bounding box center [380, 22] width 11 height 11
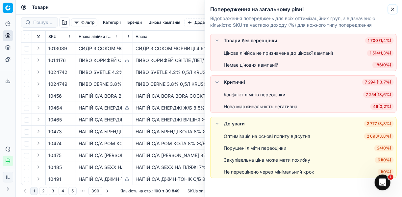
click at [393, 8] on icon "button" at bounding box center [392, 9] width 5 height 5
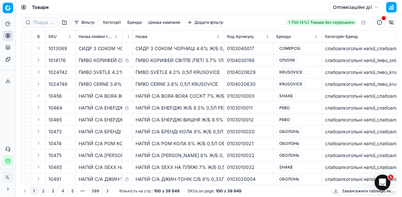
click at [378, 7] on button "Оптимізаційні дії" at bounding box center [356, 7] width 55 height 11
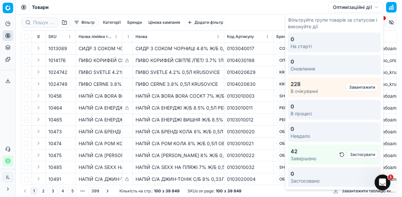
click at [340, 153] on button "button" at bounding box center [342, 154] width 8 height 8
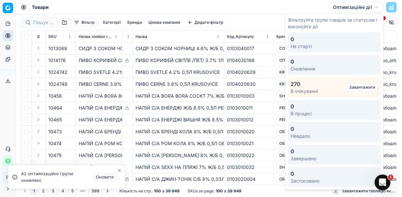
click at [350, 87] on button "Завантажити" at bounding box center [363, 87] width 32 height 8
